Goal: Transaction & Acquisition: Purchase product/service

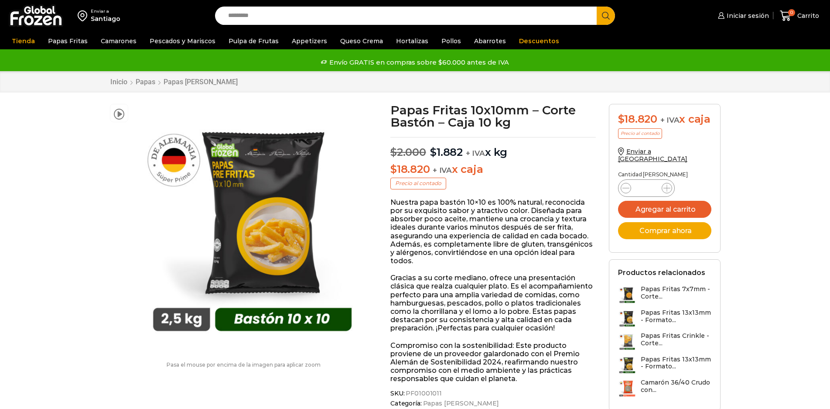
click at [305, 12] on input "Search input" at bounding box center [408, 16] width 368 height 18
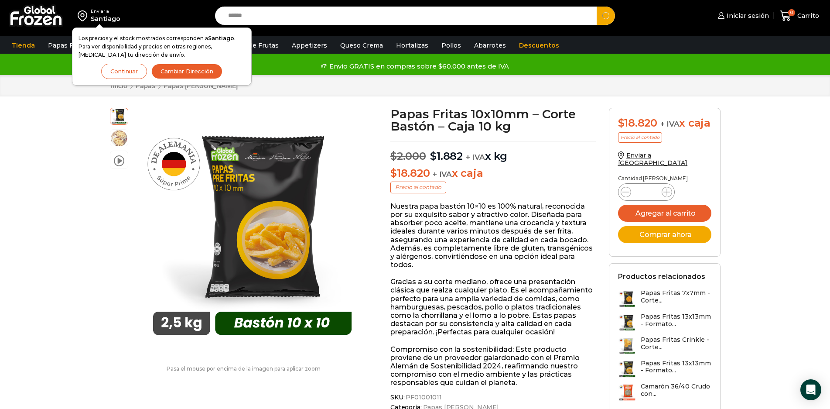
type input "******"
click at [596, 7] on button "Search" at bounding box center [605, 16] width 18 height 18
